Goal: Task Accomplishment & Management: Use online tool/utility

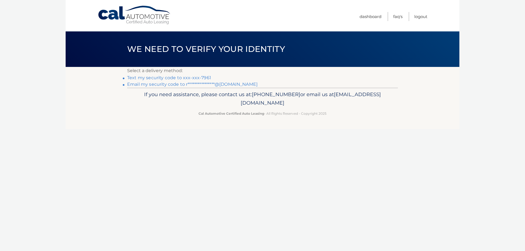
click at [152, 79] on link "Text my security code to xxx-xxx-7961" at bounding box center [169, 77] width 84 height 5
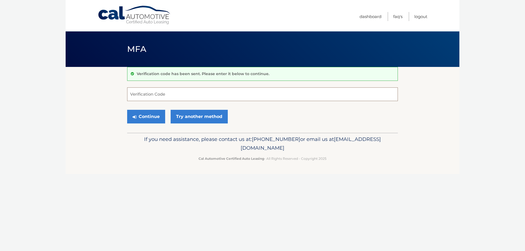
click at [192, 97] on input "Verification Code" at bounding box center [262, 95] width 271 height 14
click at [191, 96] on input "Verification Code" at bounding box center [262, 95] width 271 height 14
type input "127660"
click at [152, 116] on button "Continue" at bounding box center [146, 117] width 38 height 14
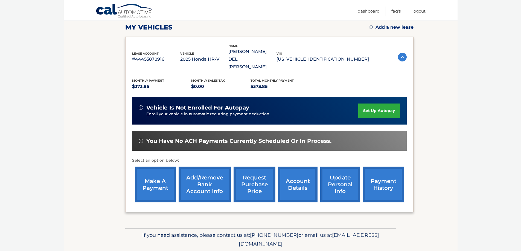
scroll to position [80, 0]
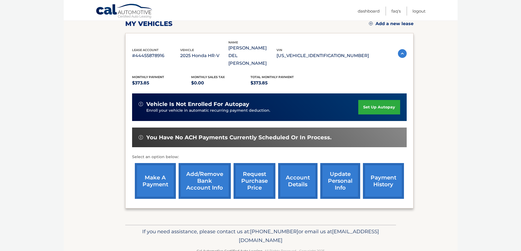
click at [152, 167] on link "make a payment" at bounding box center [155, 181] width 41 height 36
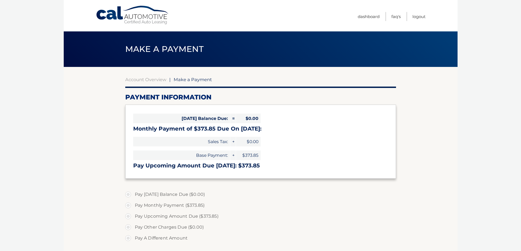
select select "NzA1MThkNjEtNzY3Yy00ZDQyLWJhN2UtMzUwMjVlOGEzOGU3"
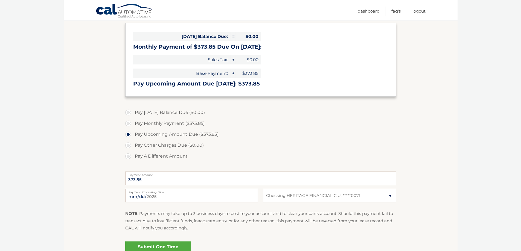
scroll to position [109, 0]
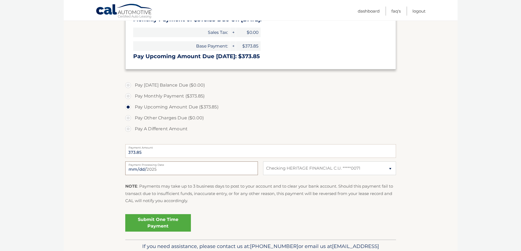
click at [174, 169] on input "[DATE]" at bounding box center [191, 169] width 133 height 14
type input "[DATE]"
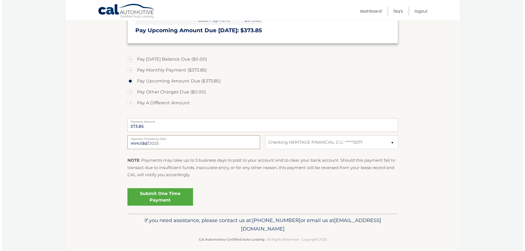
scroll to position [137, 0]
click at [172, 196] on link "Submit One Time Payment" at bounding box center [158, 196] width 66 height 18
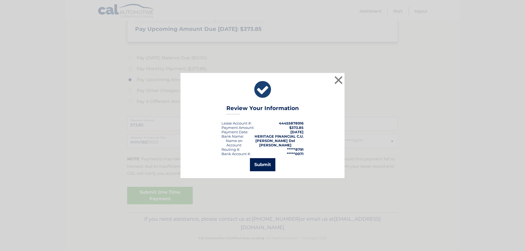
click at [264, 163] on button "Submit" at bounding box center [262, 164] width 25 height 13
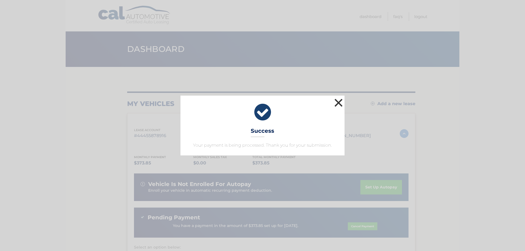
click at [337, 103] on button "×" at bounding box center [338, 102] width 11 height 11
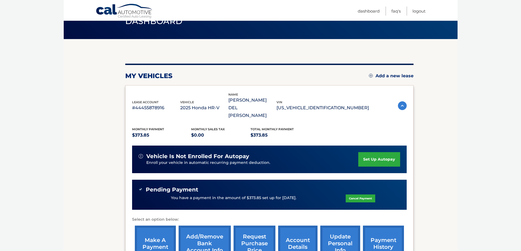
scroll to position [82, 0]
